Goal: Find specific page/section: Find specific page/section

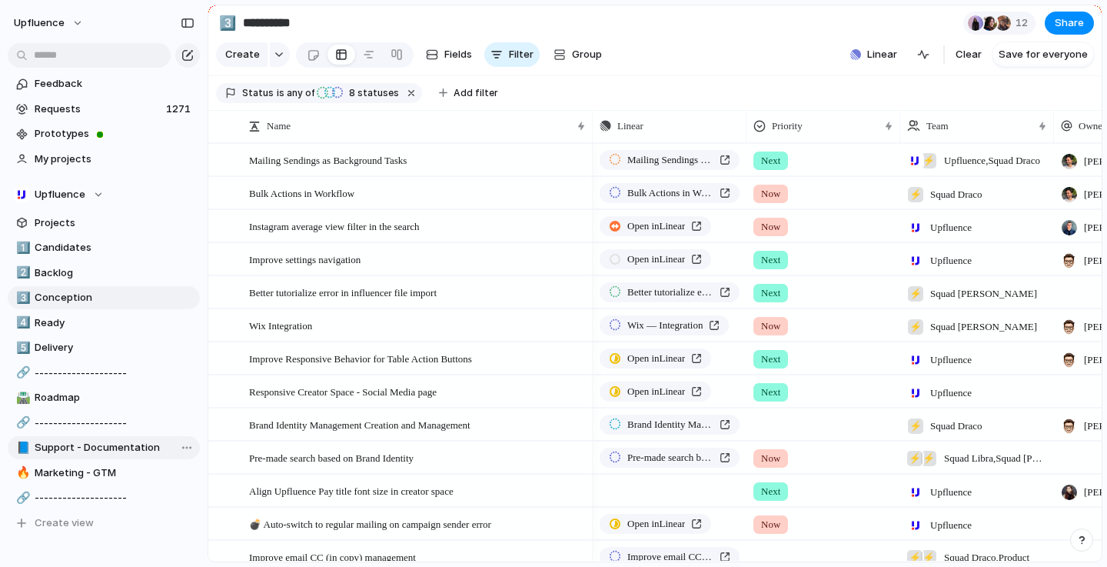
click at [112, 449] on span "Support - Documentation" at bounding box center [115, 447] width 160 height 15
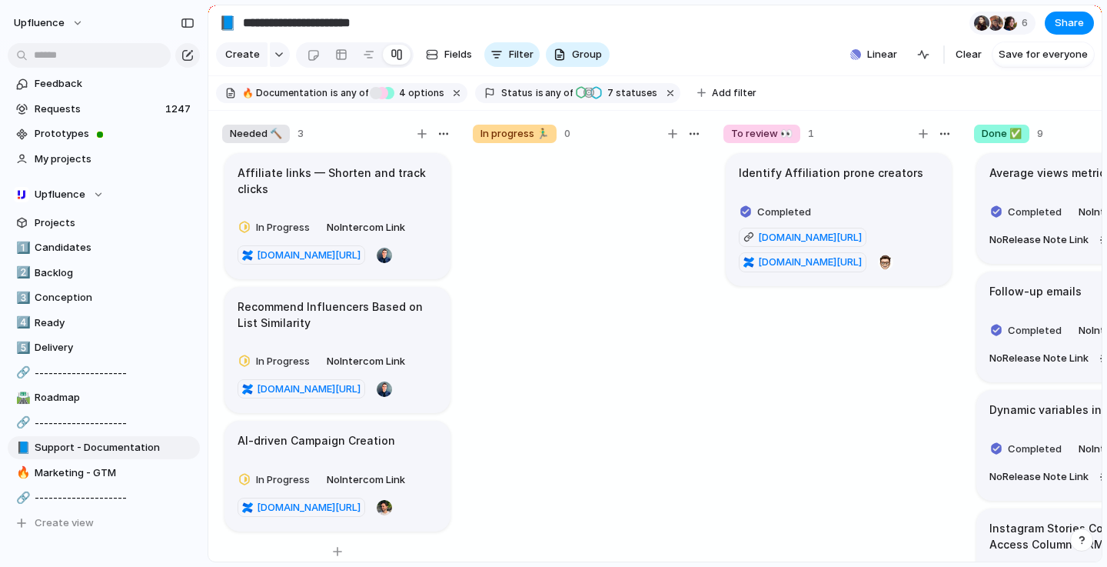
scroll to position [42, 0]
click at [661, 98] on button "button" at bounding box center [671, 93] width 20 height 20
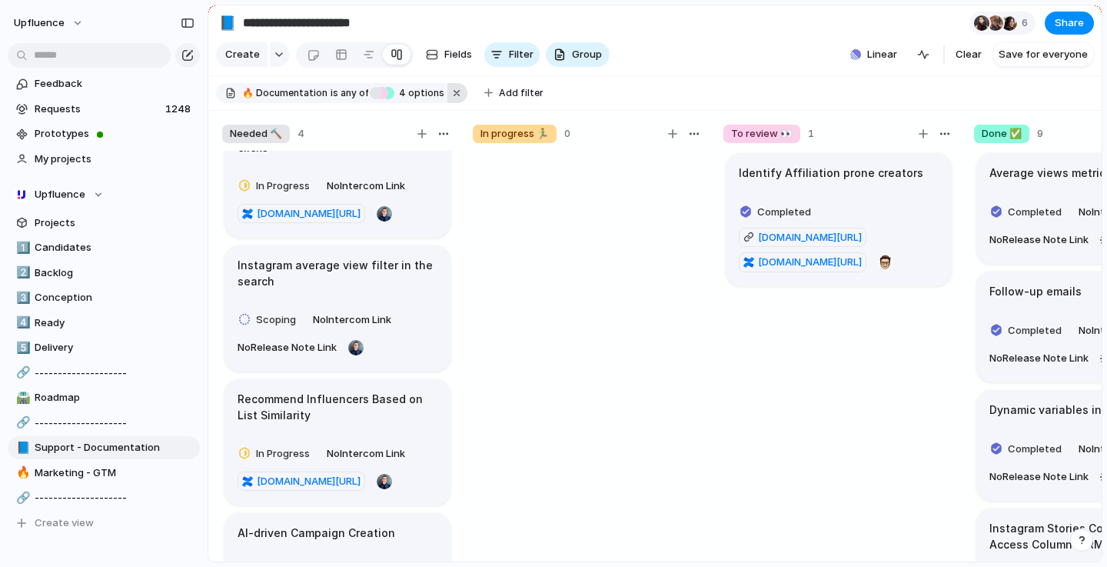
click at [448, 96] on button "button" at bounding box center [458, 93] width 20 height 20
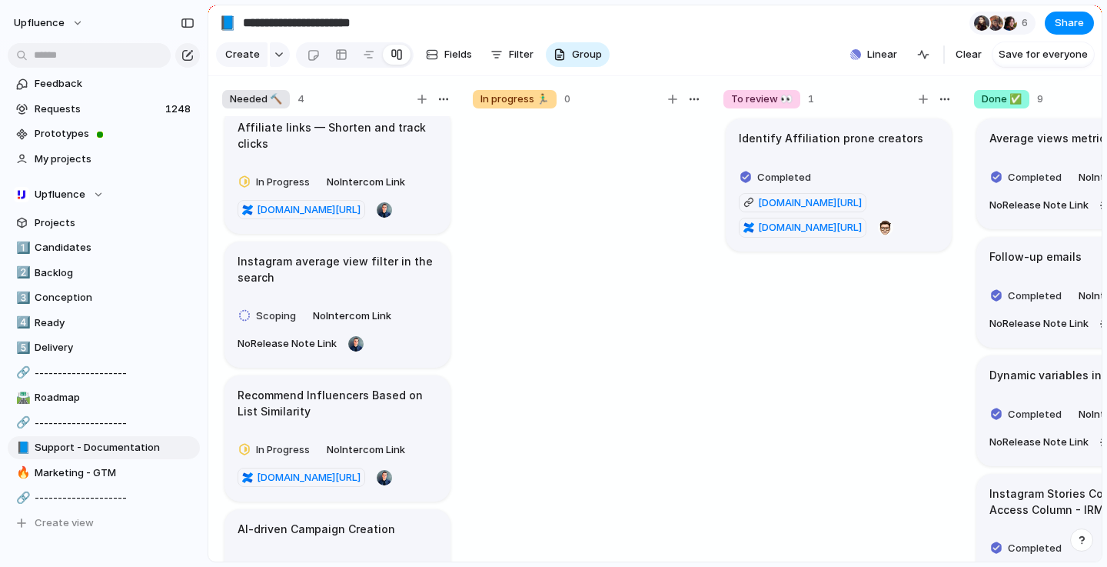
scroll to position [0, 0]
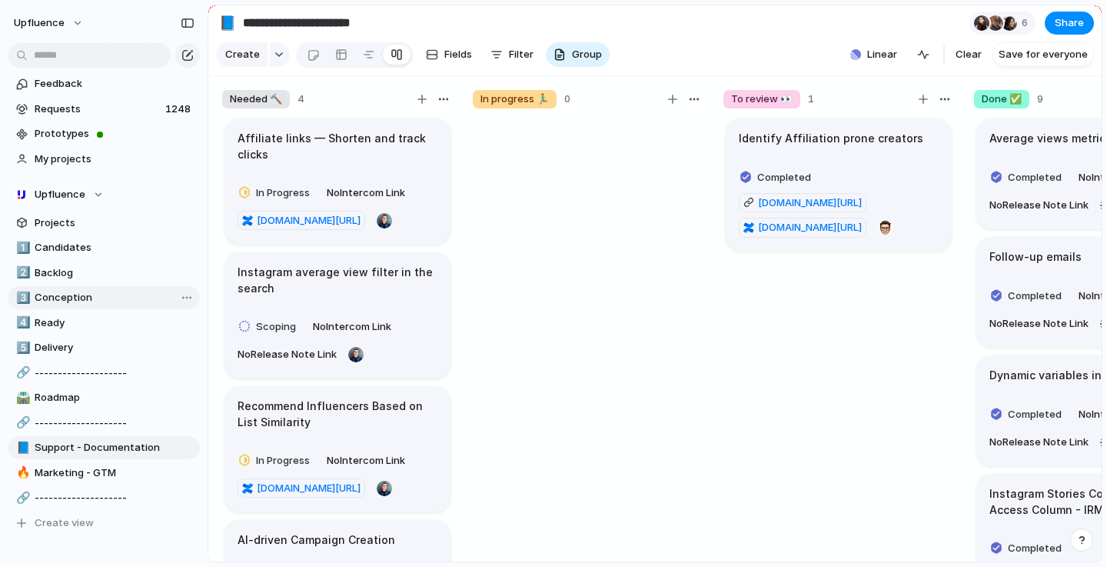
click at [127, 294] on span "Conception" at bounding box center [115, 297] width 160 height 15
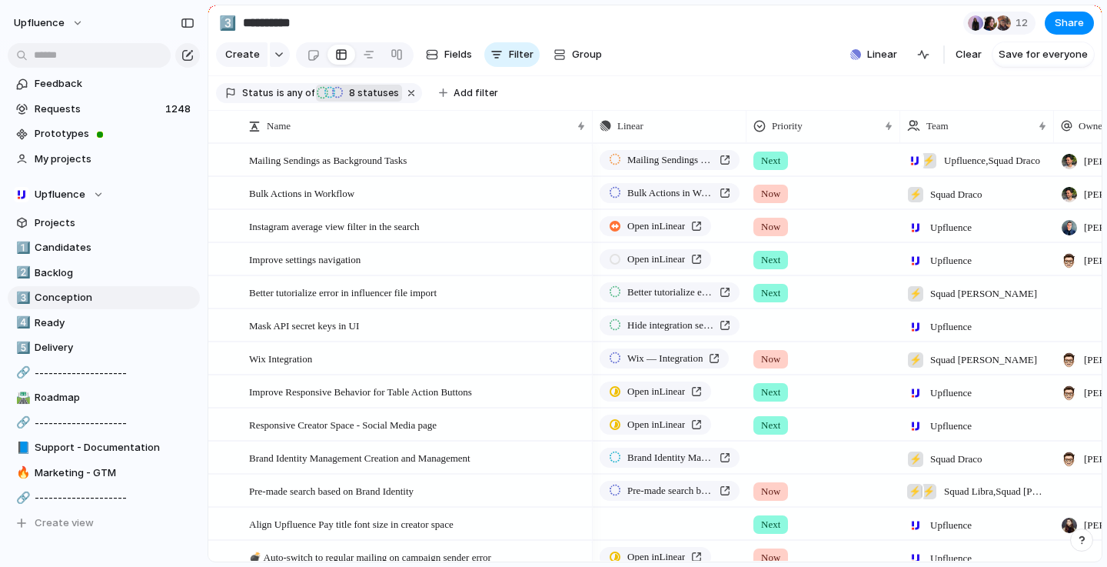
click at [345, 98] on span "8 statuses" at bounding box center [371, 93] width 55 height 14
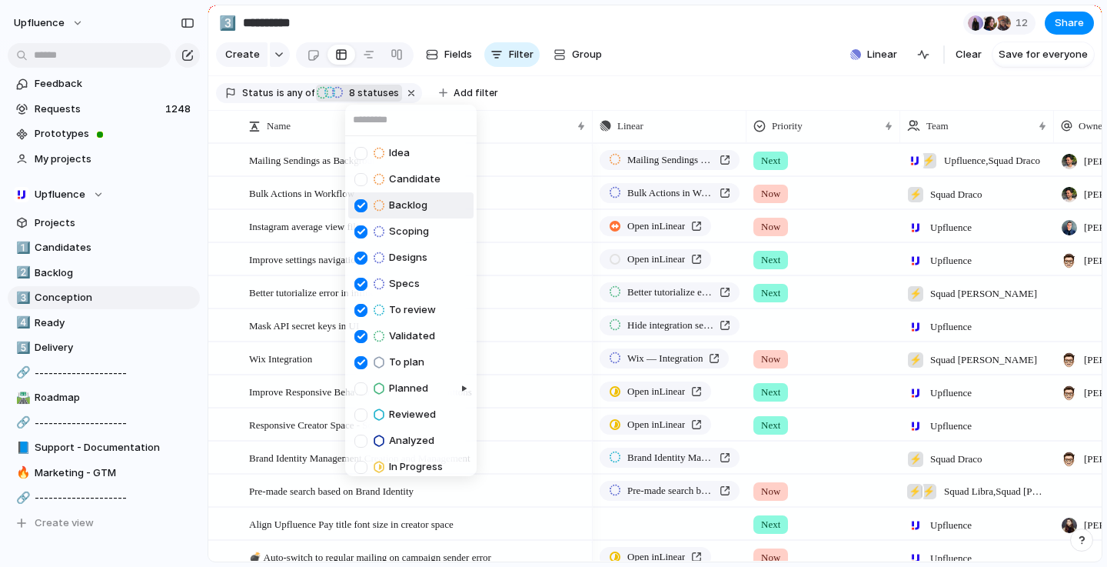
click at [94, 331] on div "Idea Candidate Backlog Scoping Designs Specs To review Validated To plan Planne…" at bounding box center [553, 283] width 1107 height 567
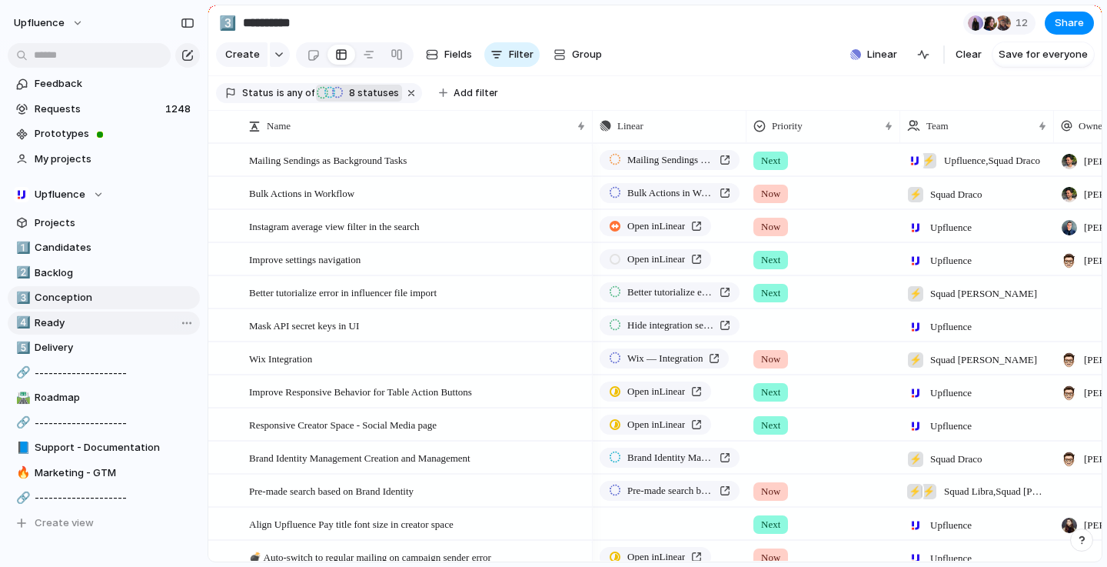
click at [70, 328] on span "Ready" at bounding box center [115, 322] width 160 height 15
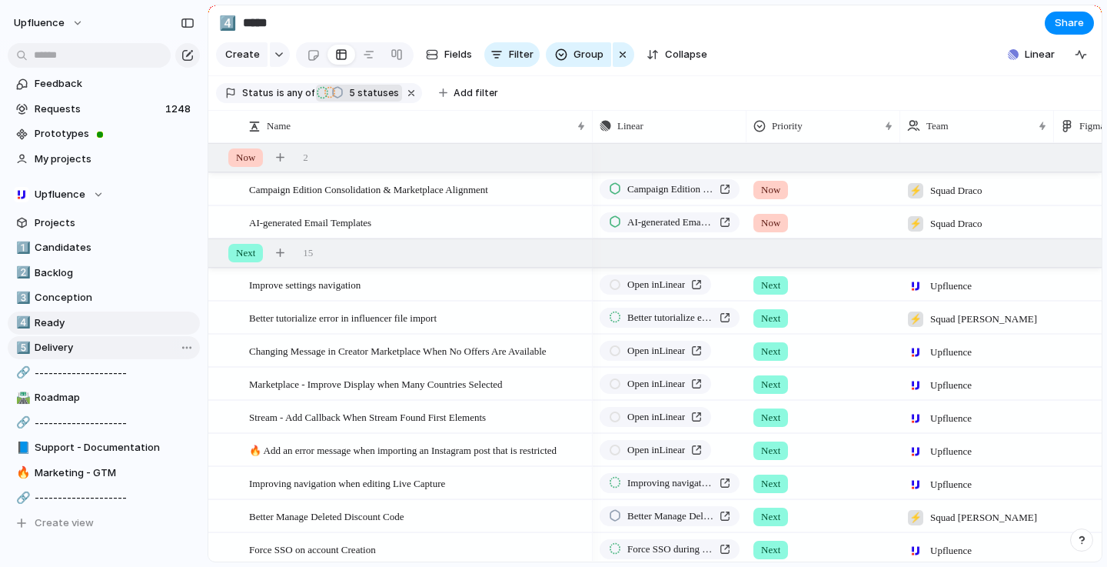
click at [72, 349] on span "Delivery" at bounding box center [115, 347] width 160 height 15
type input "********"
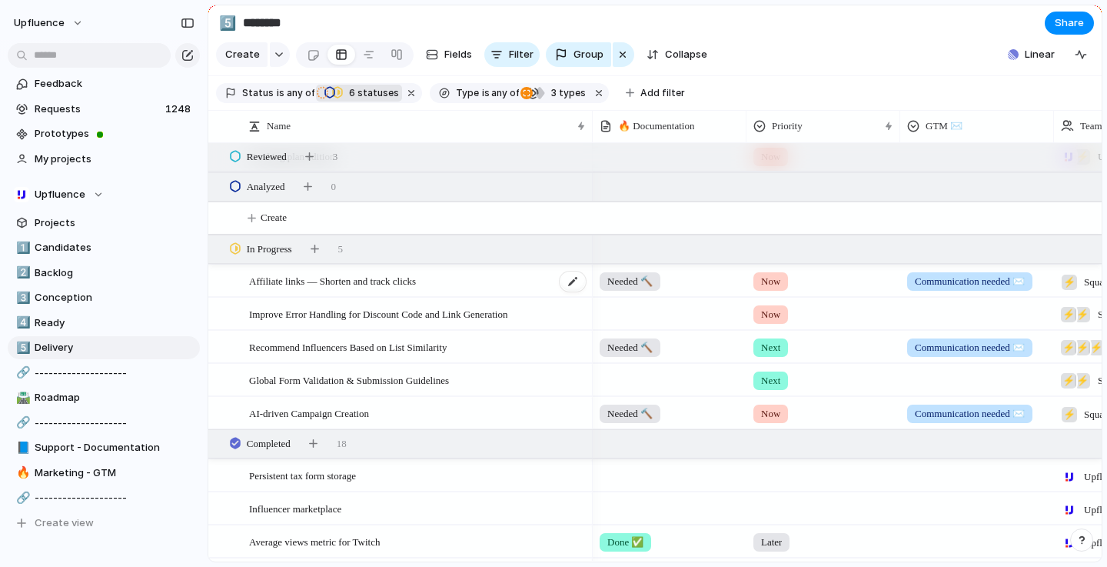
scroll to position [100, 0]
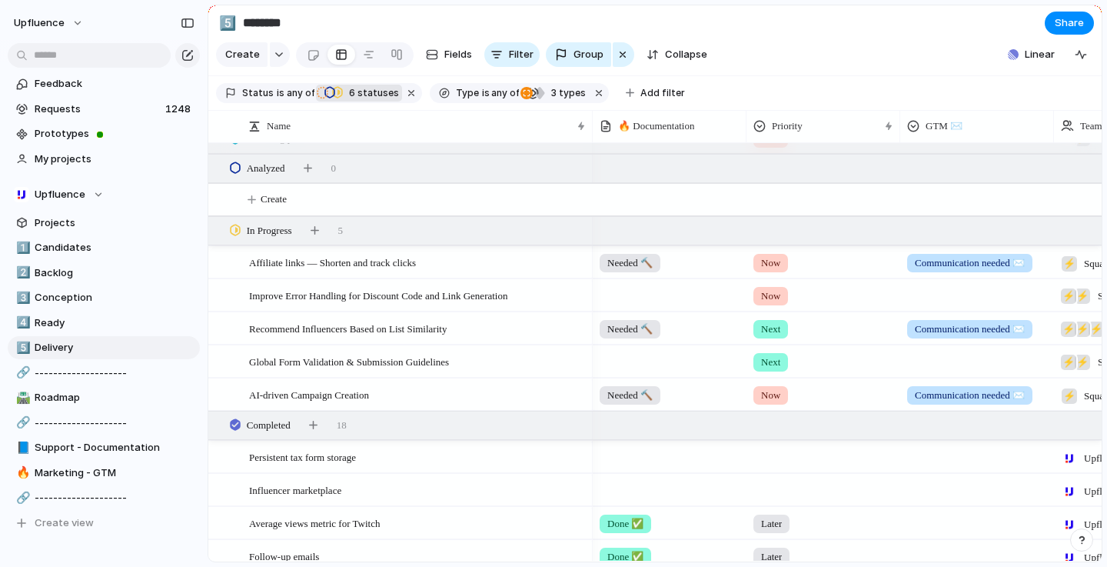
click at [637, 296] on div at bounding box center [670, 292] width 152 height 25
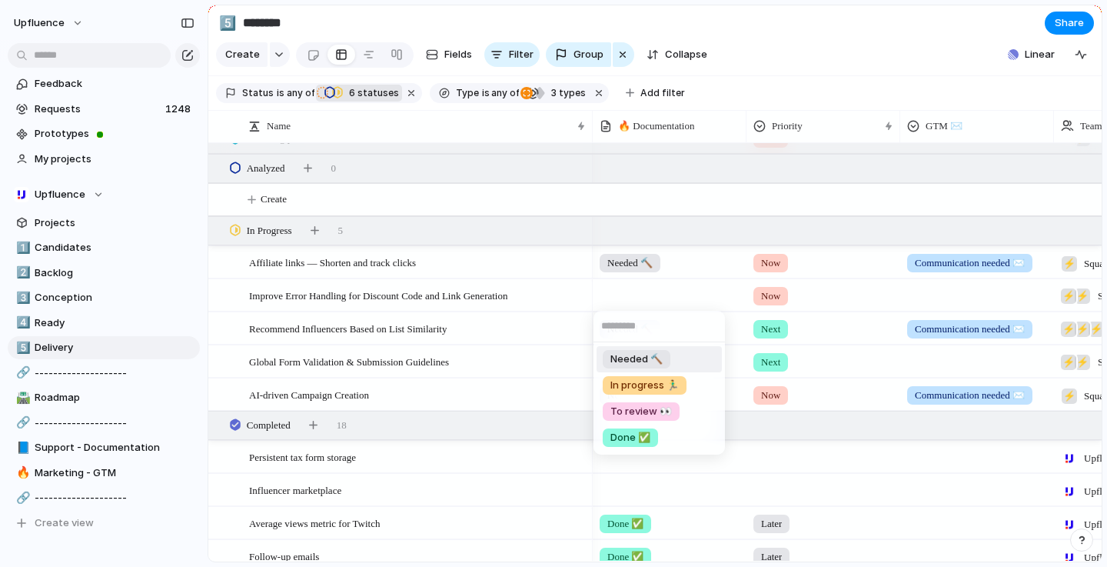
click at [637, 296] on div "Needed 🔨 In progress 🏃‍♂️ To review 👀 Done ✅" at bounding box center [553, 283] width 1107 height 567
